Goal: Transaction & Acquisition: Purchase product/service

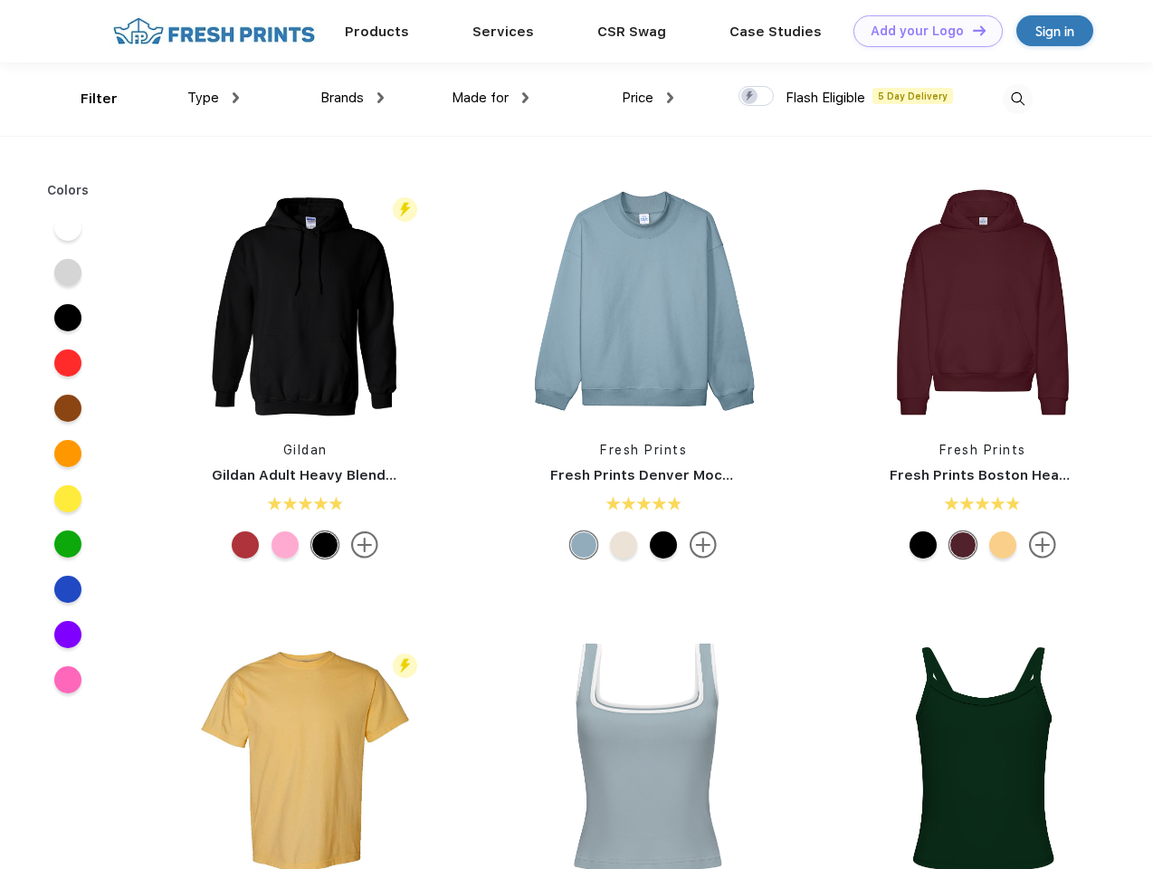
click at [922, 31] on link "Add your Logo Design Tool" at bounding box center [928, 31] width 149 height 32
click at [0, 0] on div "Design Tool" at bounding box center [0, 0] width 0 height 0
click at [971, 30] on link "Add your Logo Design Tool" at bounding box center [928, 31] width 149 height 32
click at [87, 99] on div "Filter" at bounding box center [99, 99] width 37 height 21
click at [214, 98] on span "Type" at bounding box center [203, 98] width 32 height 16
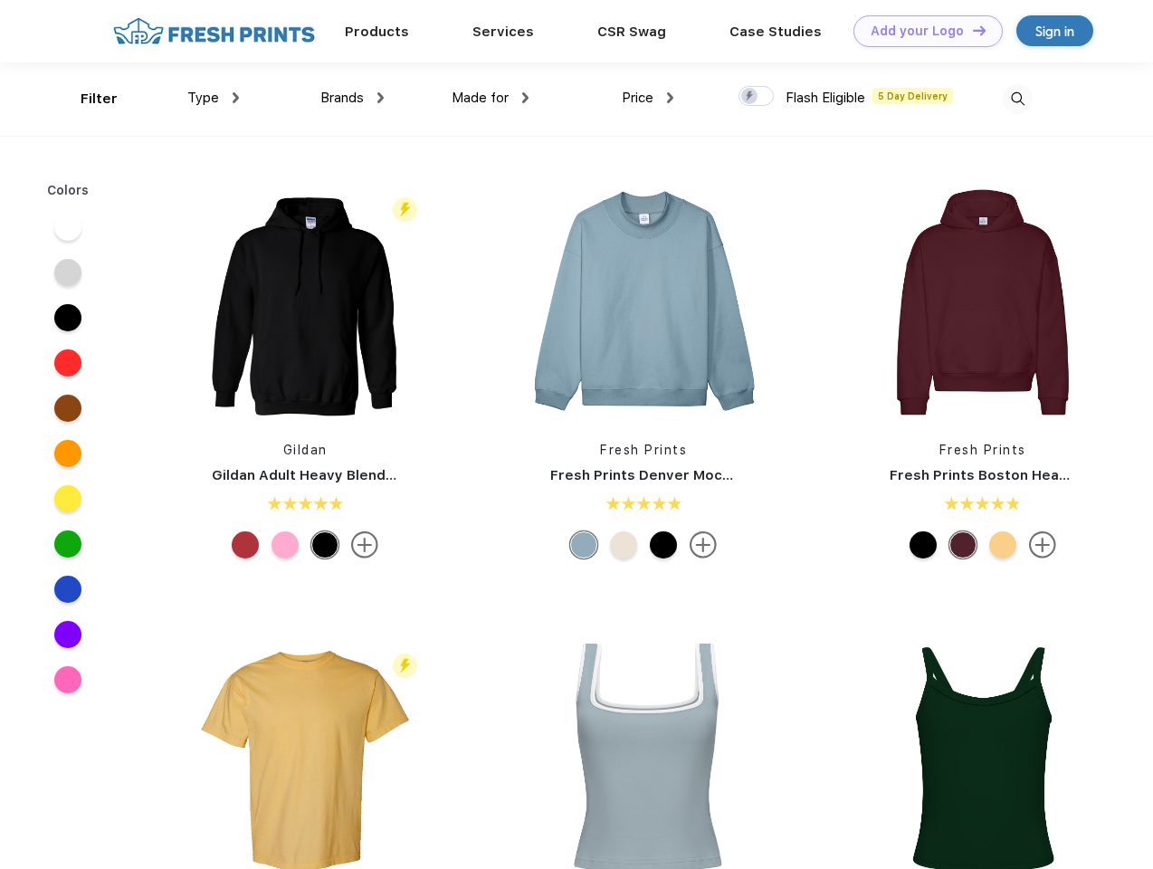
click at [352, 98] on span "Brands" at bounding box center [341, 98] width 43 height 16
click at [491, 98] on span "Made for" at bounding box center [480, 98] width 57 height 16
click at [648, 98] on span "Price" at bounding box center [638, 98] width 32 height 16
click at [757, 97] on div at bounding box center [756, 96] width 35 height 20
click at [750, 97] on input "checkbox" at bounding box center [745, 91] width 12 height 12
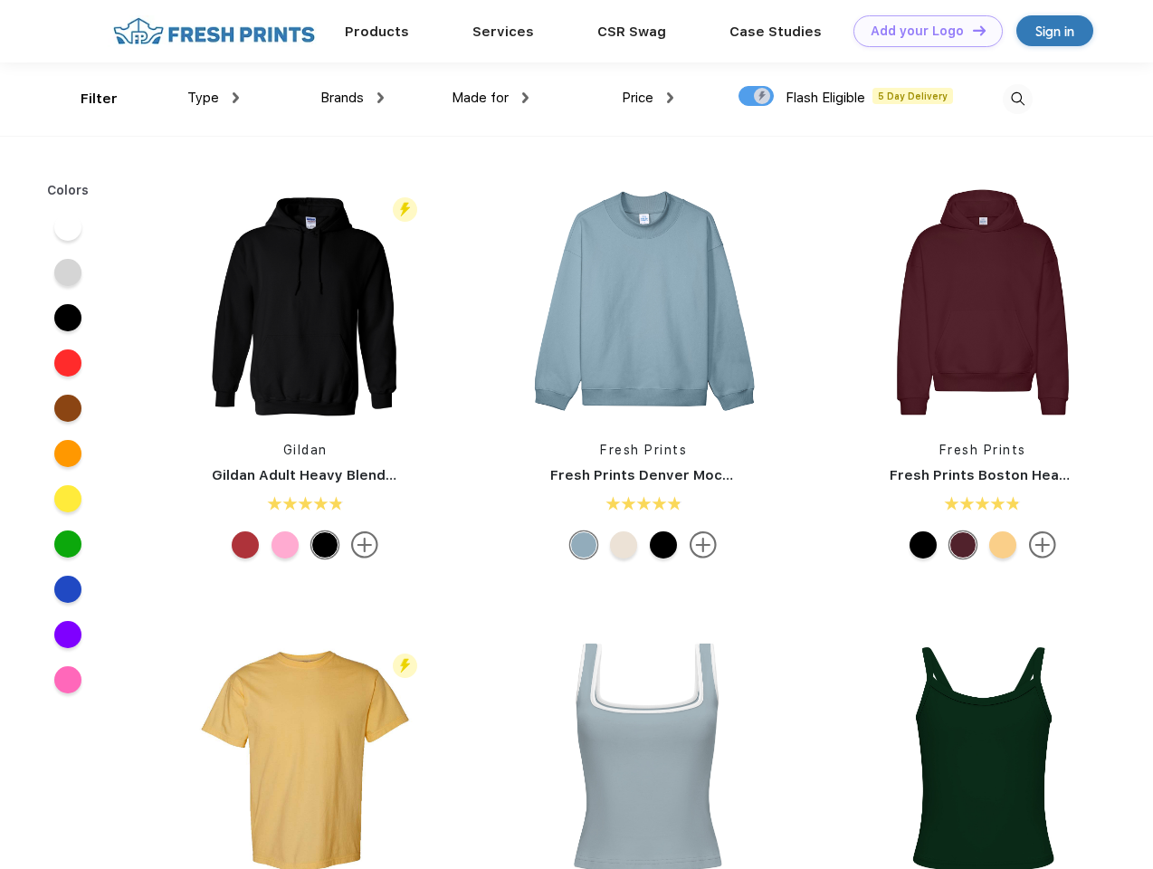
click at [1018, 99] on img at bounding box center [1018, 99] width 30 height 30
